Goal: Transaction & Acquisition: Purchase product/service

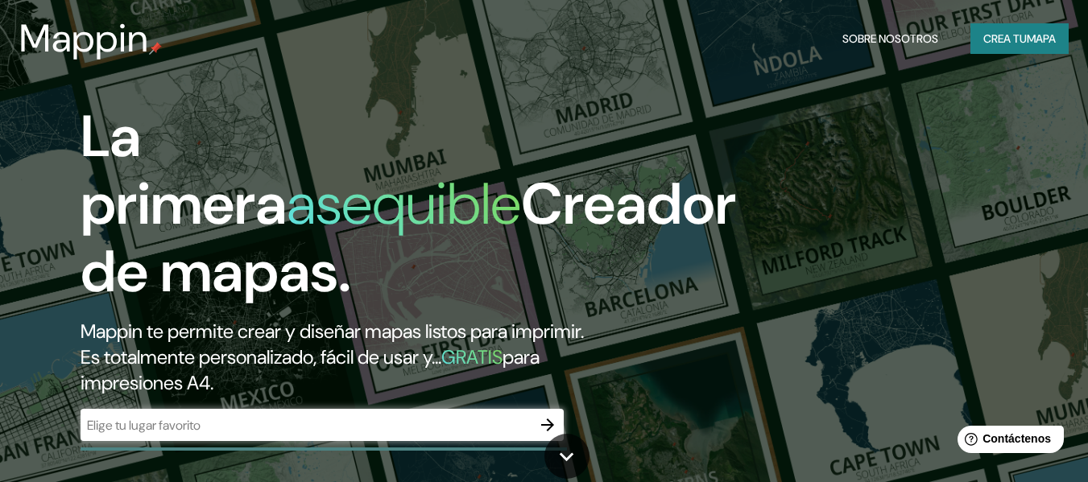
click at [370, 435] on div "​" at bounding box center [322, 425] width 483 height 32
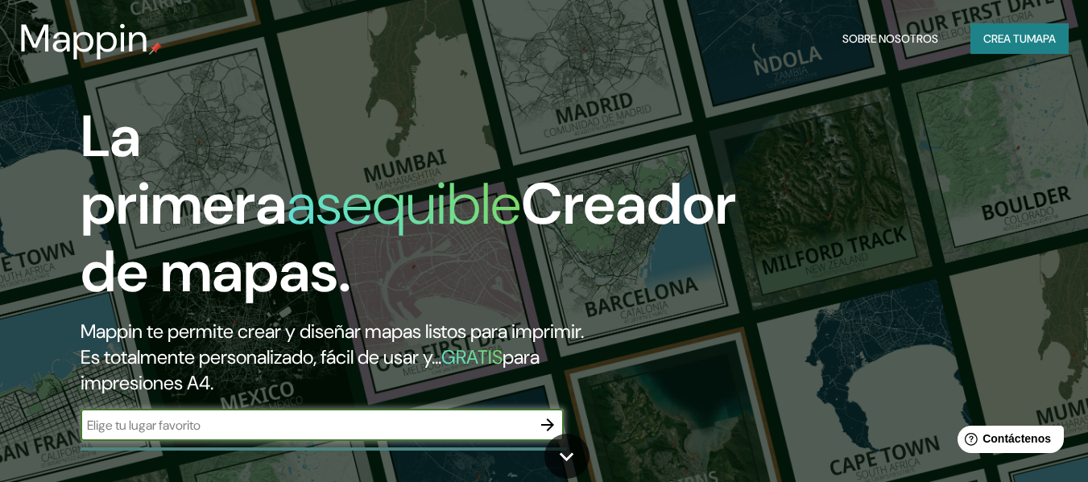
click at [433, 422] on input "text" at bounding box center [306, 425] width 451 height 19
paste input "Depósito de Desmontes Excelsior - [PERSON_NAME]"
type input "Depósito de Desmontes Excelsior - [PERSON_NAME]"
click at [541, 421] on icon "button" at bounding box center [547, 425] width 19 height 19
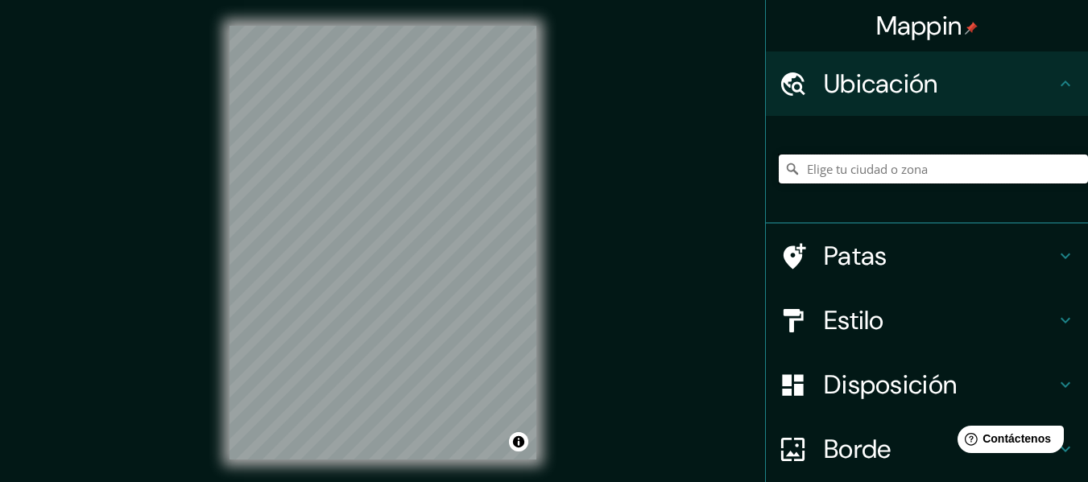
click at [838, 180] on input "Elige tu ciudad o zona" at bounding box center [933, 169] width 309 height 29
paste input "Depósito de Desmontes Excelsior - [PERSON_NAME]"
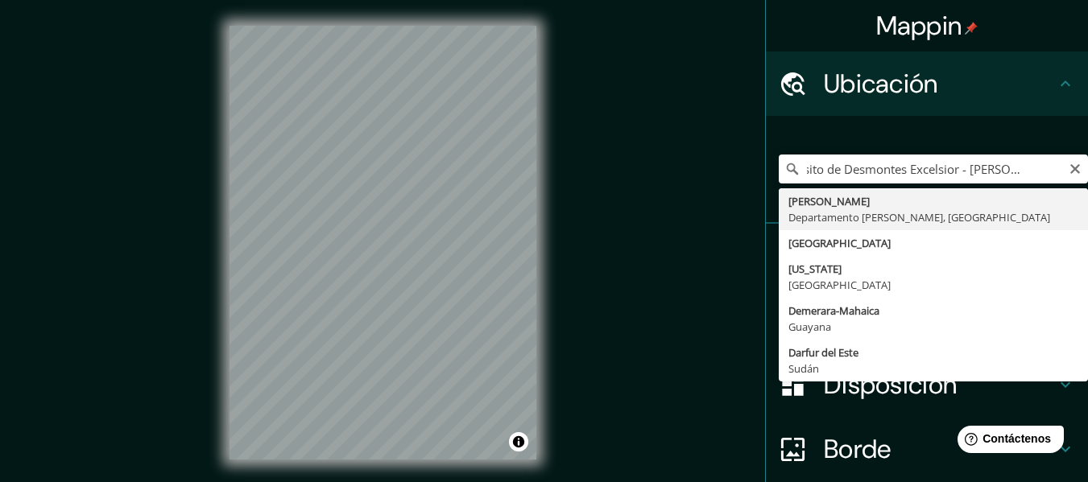
type input "[PERSON_NAME], [GEOGRAPHIC_DATA][PERSON_NAME], [GEOGRAPHIC_DATA]"
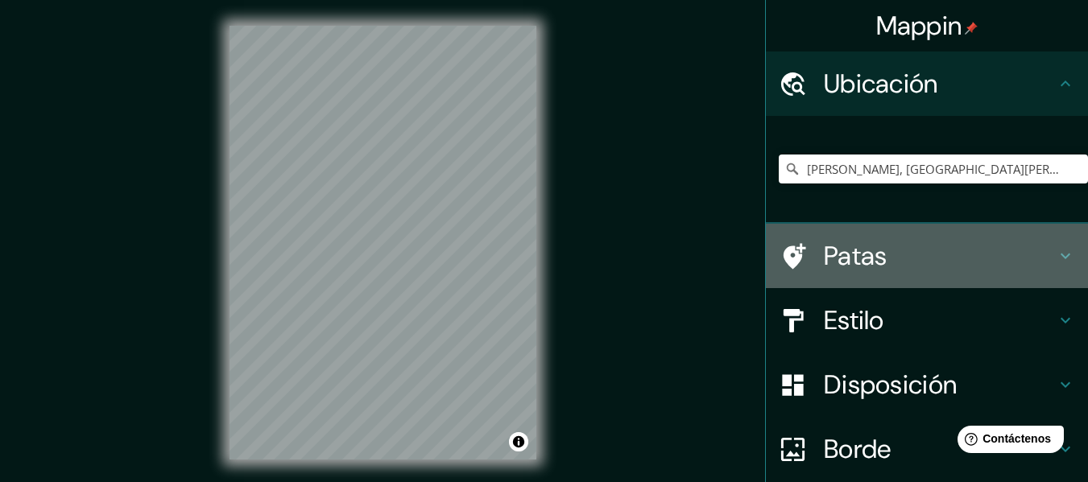
click at [1043, 256] on h4 "Patas" at bounding box center [940, 256] width 232 height 32
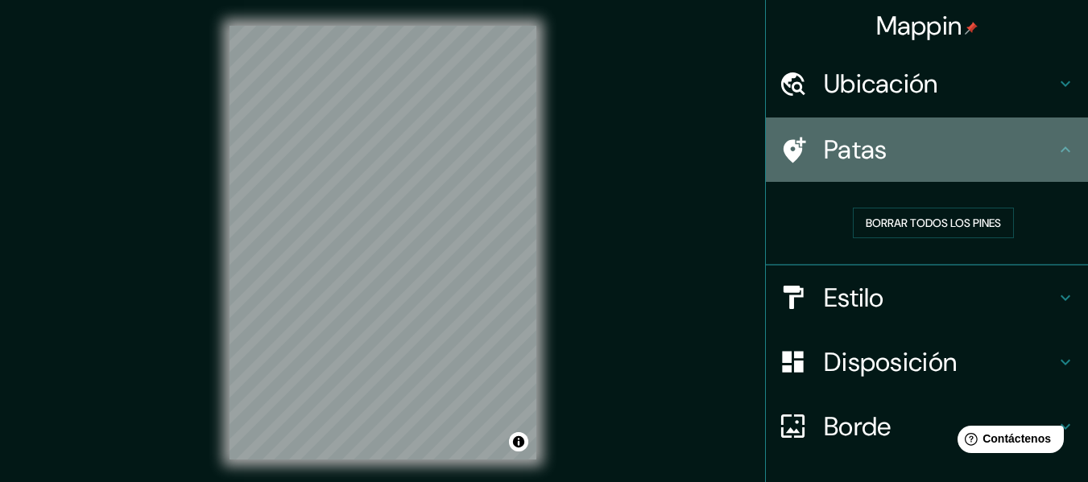
click at [1061, 151] on icon at bounding box center [1065, 149] width 19 height 19
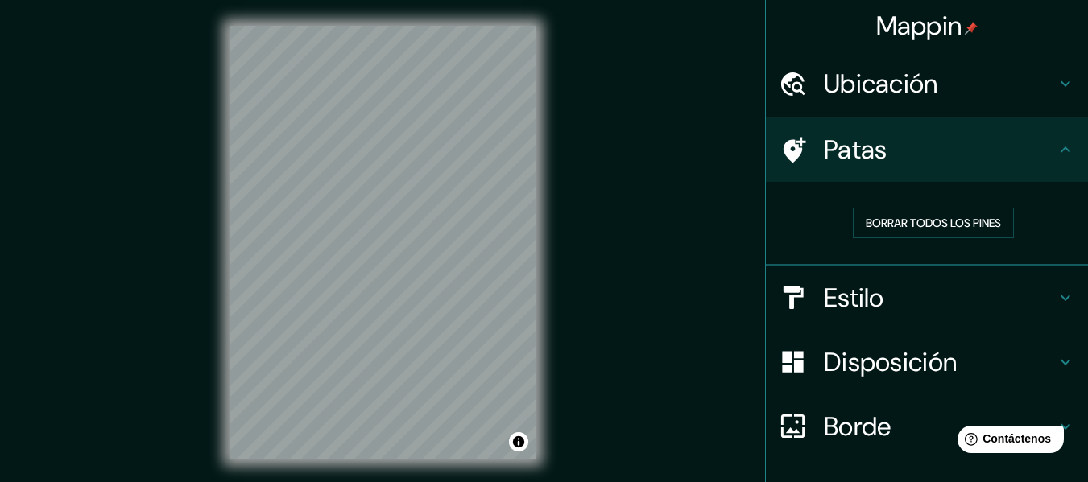
click at [1043, 304] on div "Estilo" at bounding box center [927, 298] width 322 height 64
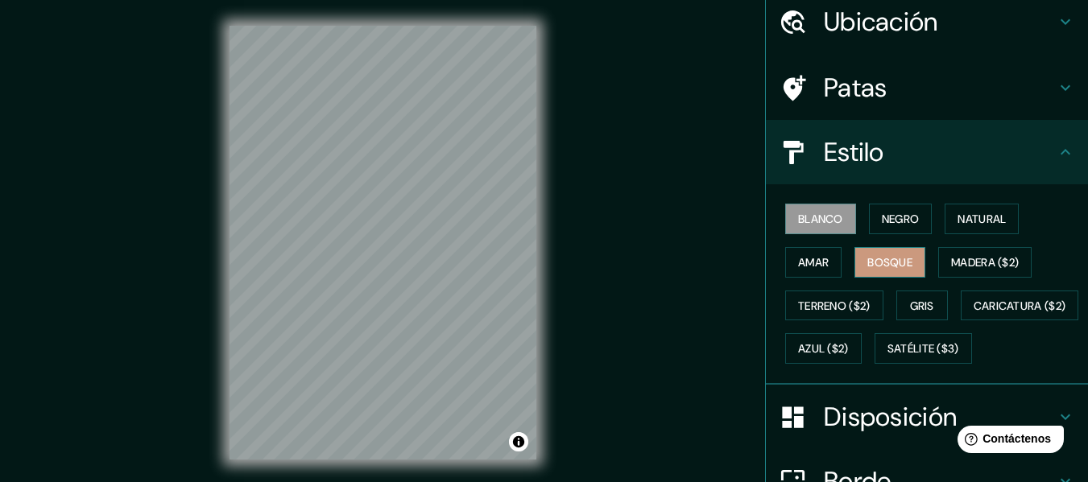
scroll to position [81, 0]
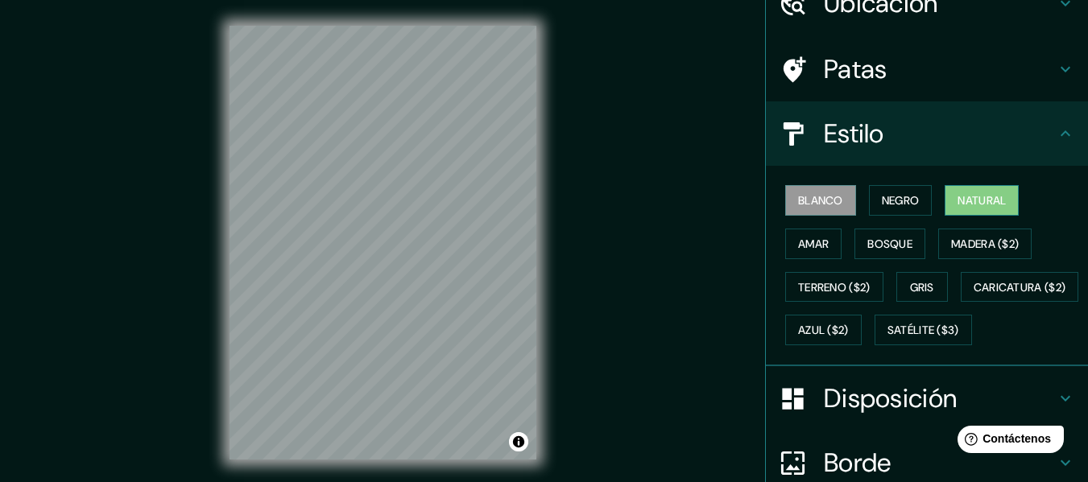
click at [970, 197] on font "Natural" at bounding box center [981, 200] width 48 height 14
click at [805, 242] on font "Amar" at bounding box center [813, 244] width 31 height 14
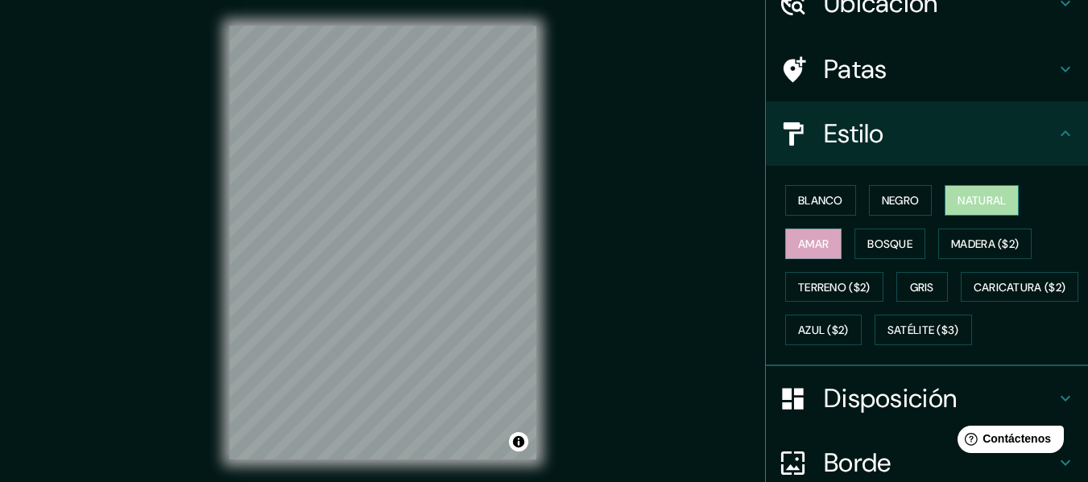
click at [977, 207] on font "Natural" at bounding box center [981, 200] width 48 height 14
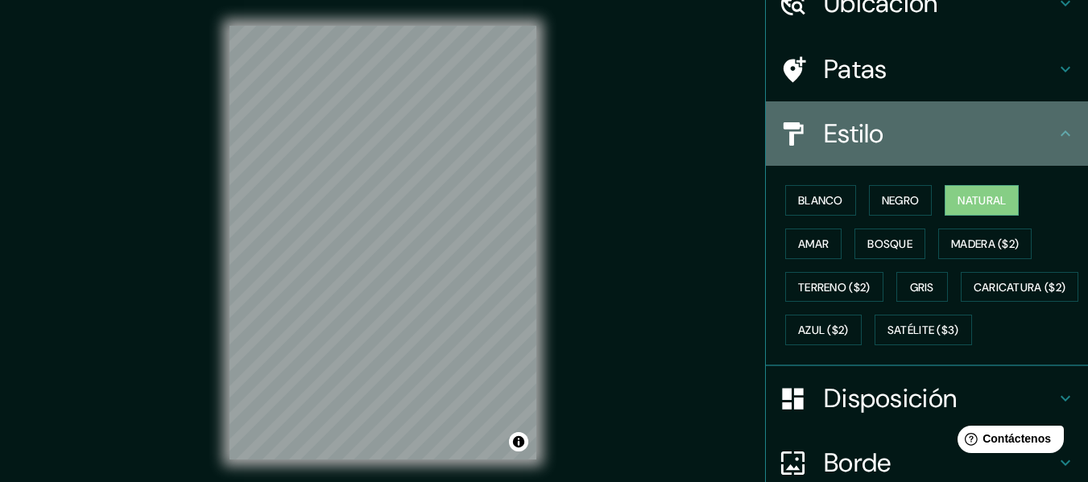
click at [1056, 130] on icon at bounding box center [1065, 133] width 19 height 19
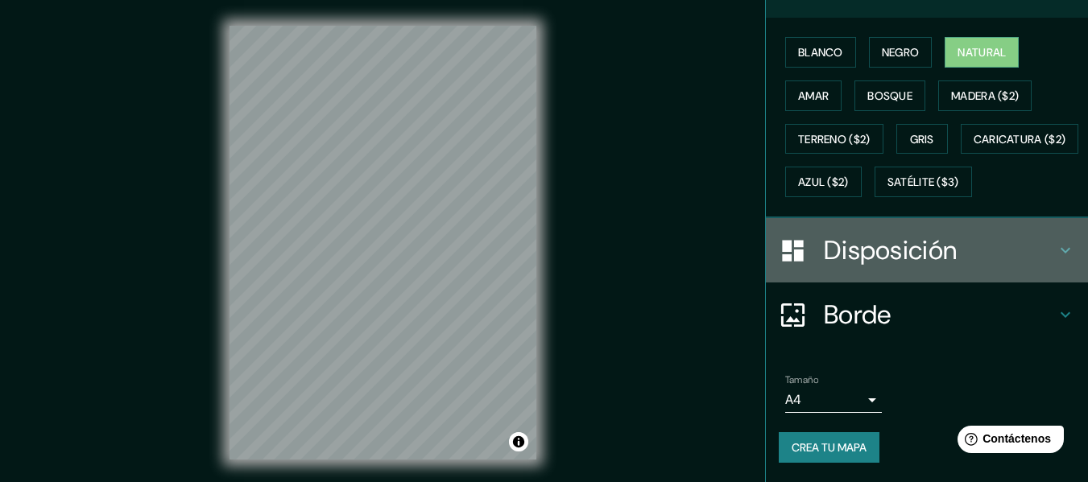
click at [1041, 245] on h4 "Disposición" at bounding box center [940, 250] width 232 height 32
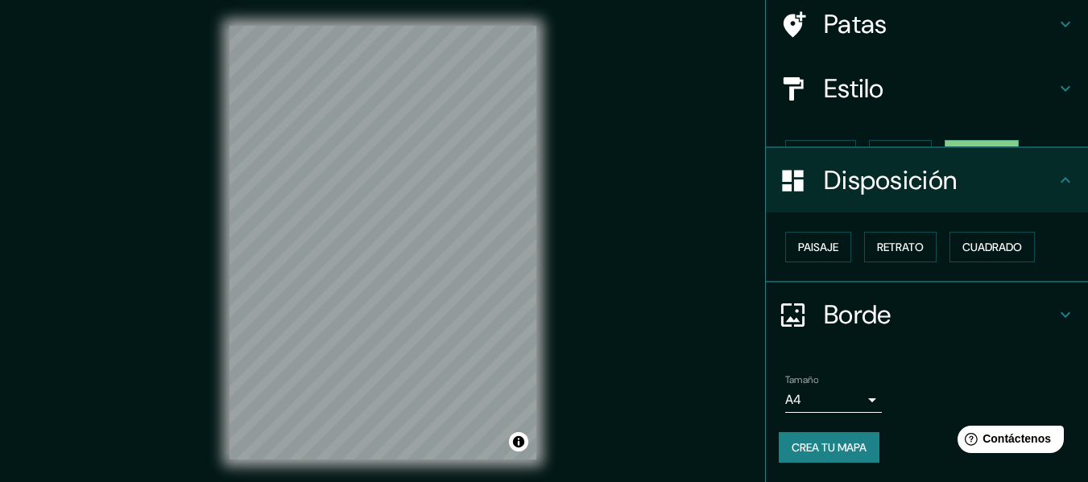
scroll to position [98, 0]
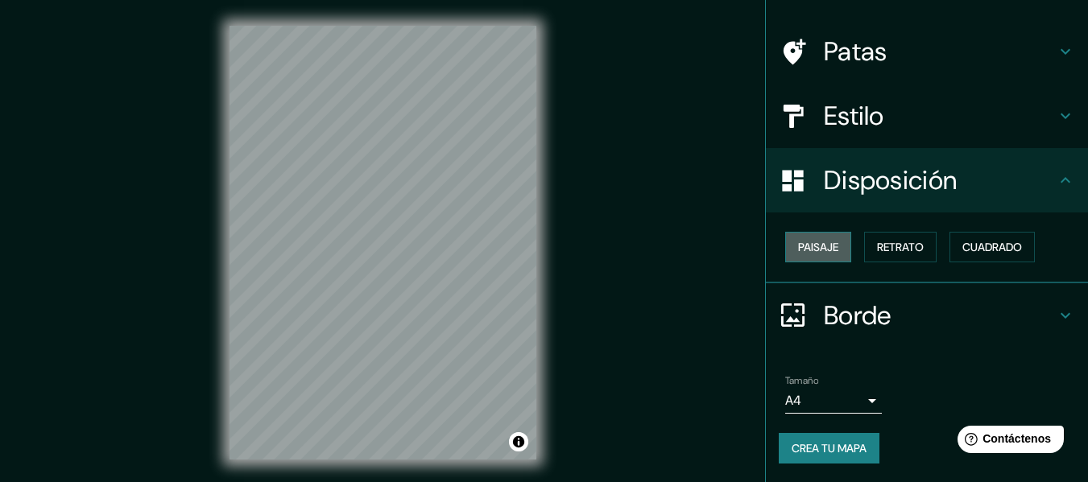
click at [823, 251] on font "Paisaje" at bounding box center [818, 247] width 40 height 14
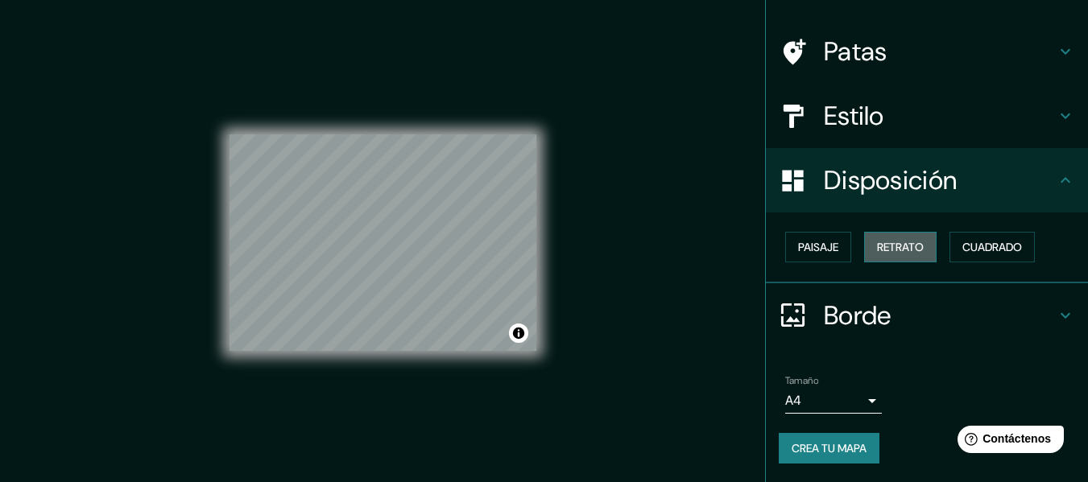
click at [877, 250] on font "Retrato" at bounding box center [900, 247] width 47 height 14
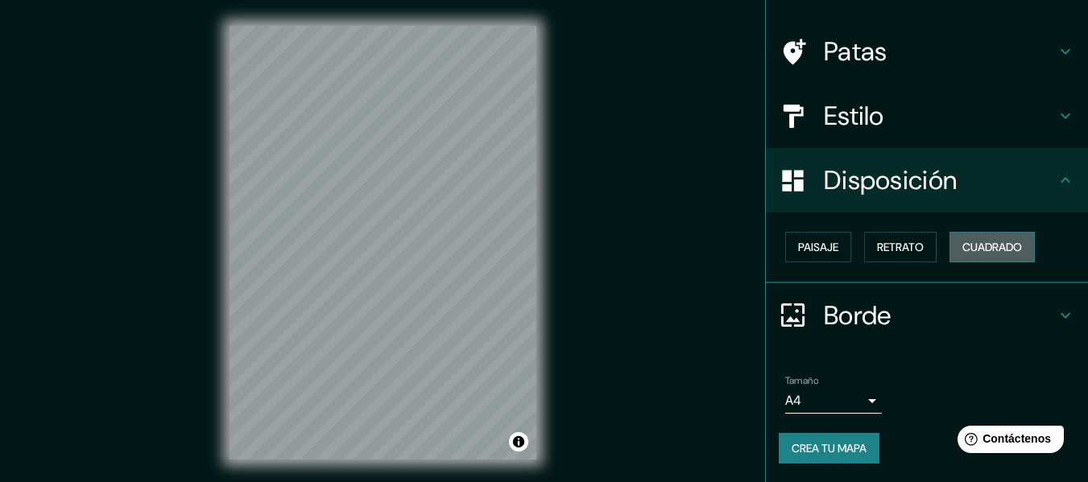
click at [961, 236] on button "Cuadrado" at bounding box center [991, 247] width 85 height 31
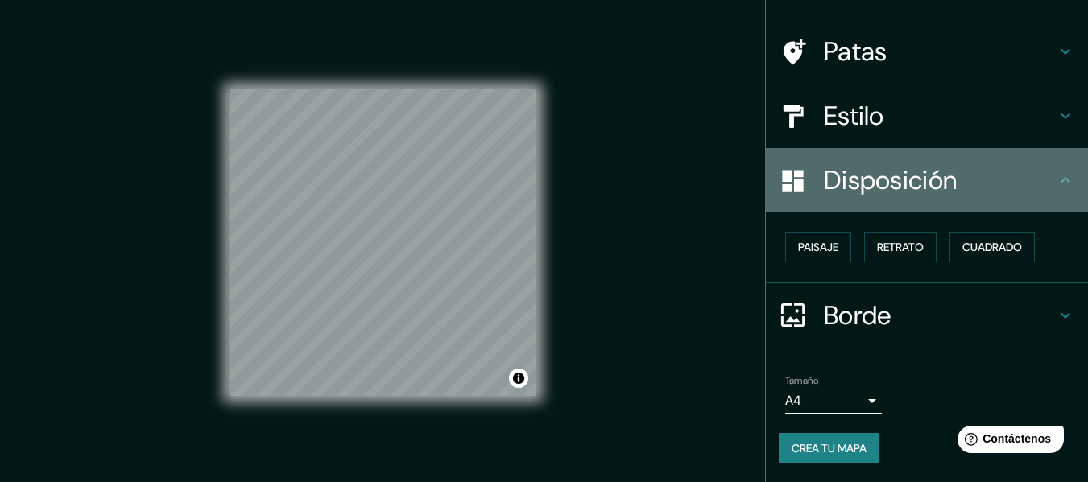
click at [1056, 184] on icon at bounding box center [1065, 180] width 19 height 19
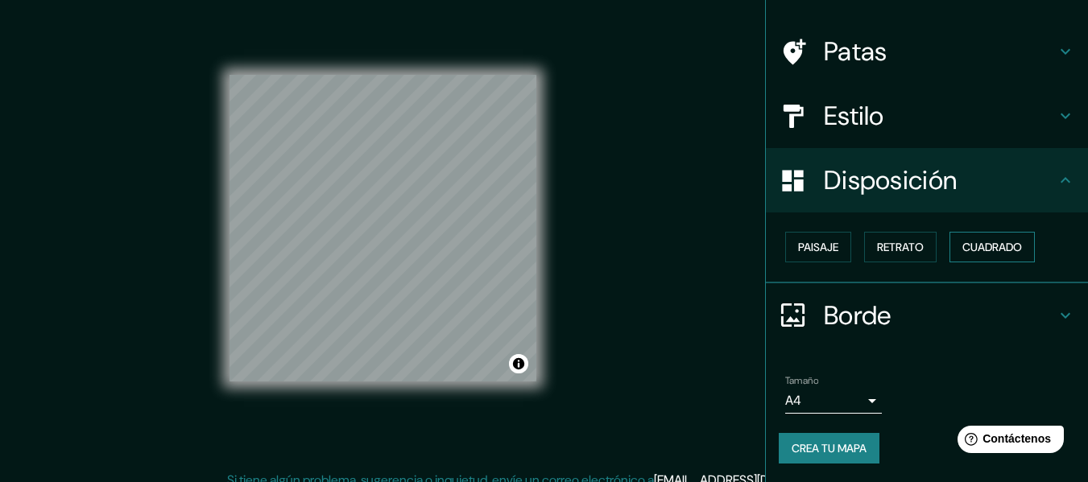
scroll to position [29, 0]
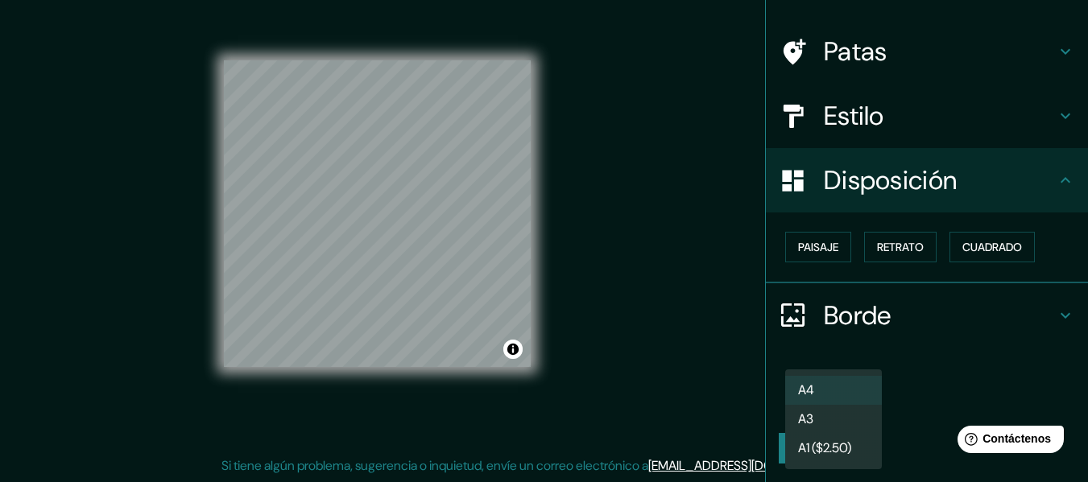
click at [857, 405] on body "Mappin Ubicación [PERSON_NAME], [GEOGRAPHIC_DATA][PERSON_NAME], [GEOGRAPHIC_DAT…" at bounding box center [544, 212] width 1088 height 482
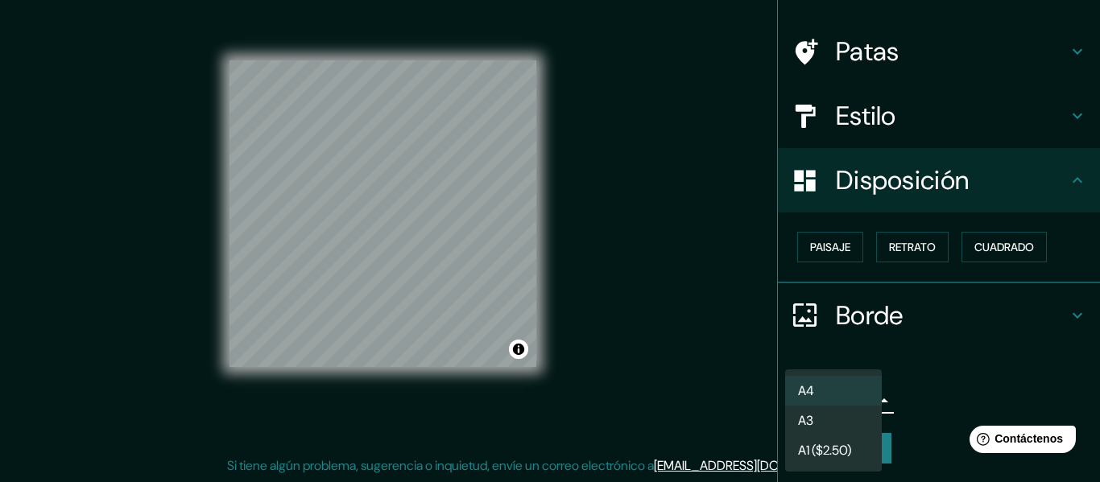
click at [827, 420] on li "A3" at bounding box center [833, 421] width 97 height 30
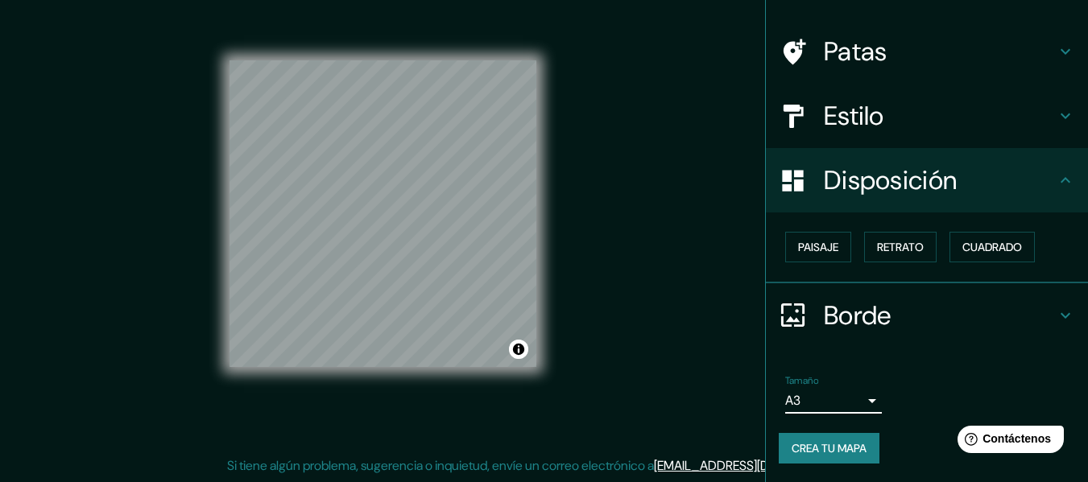
click at [856, 399] on body "Mappin Ubicación [PERSON_NAME], [GEOGRAPHIC_DATA][PERSON_NAME], [GEOGRAPHIC_DAT…" at bounding box center [544, 212] width 1088 height 482
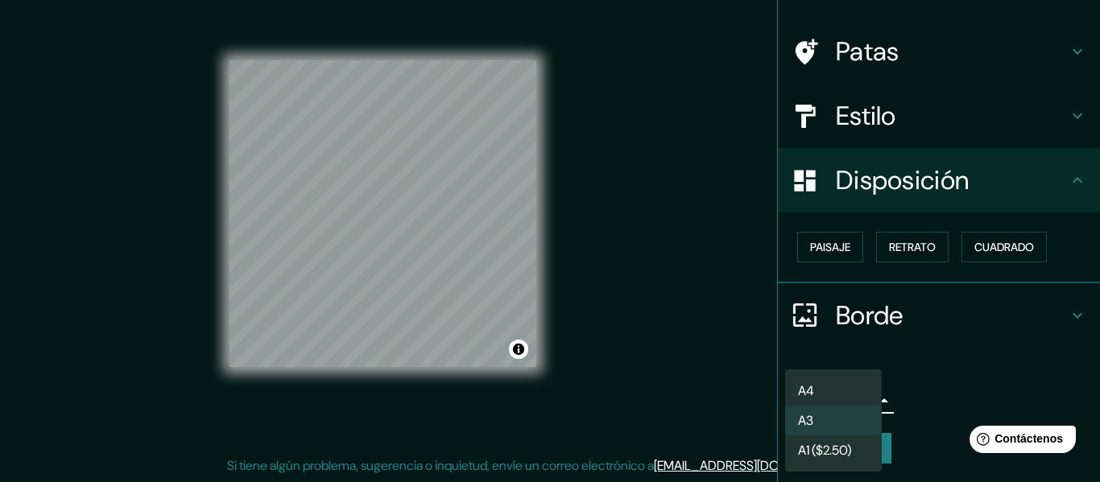
click at [813, 391] on font "A4" at bounding box center [806, 390] width 16 height 17
type input "single"
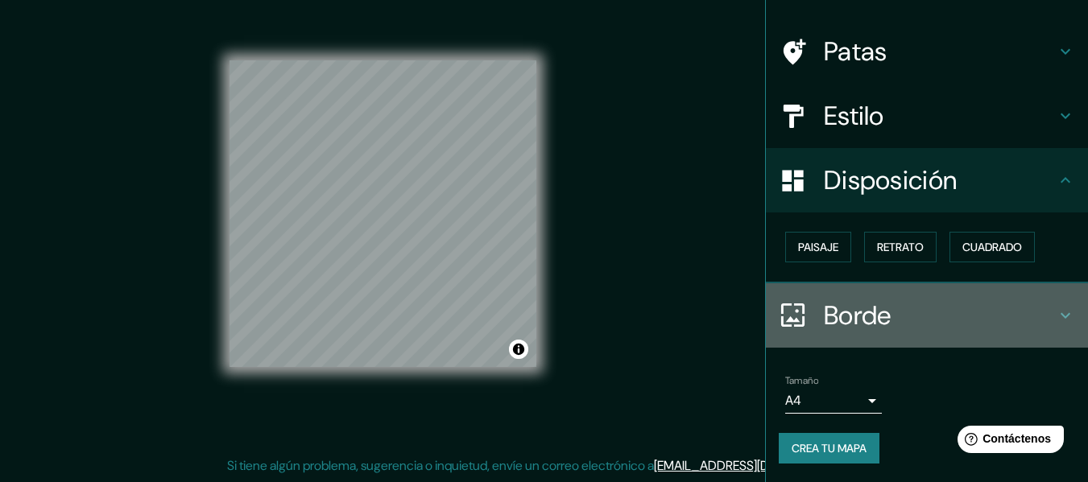
click at [968, 345] on div "Borde" at bounding box center [927, 315] width 322 height 64
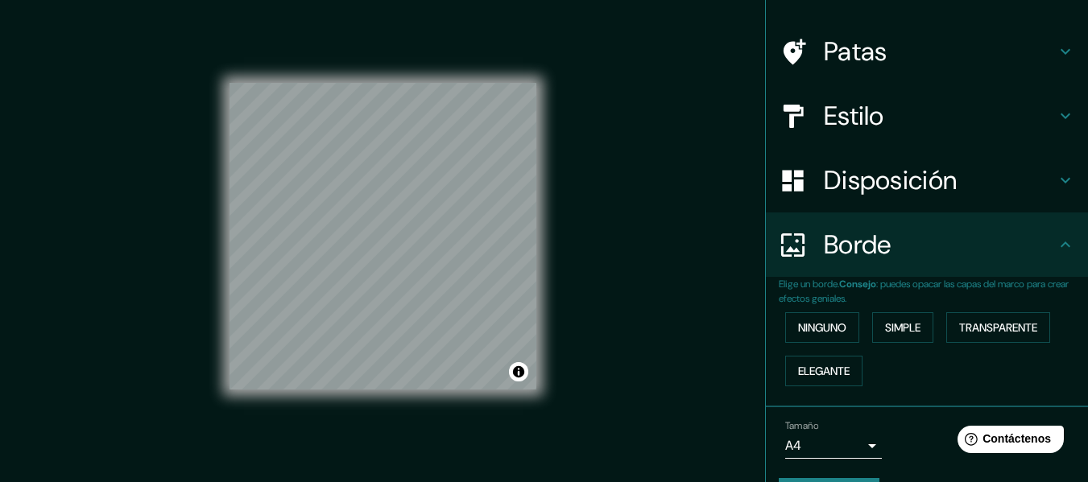
scroll to position [0, 0]
